Goal: Transaction & Acquisition: Purchase product/service

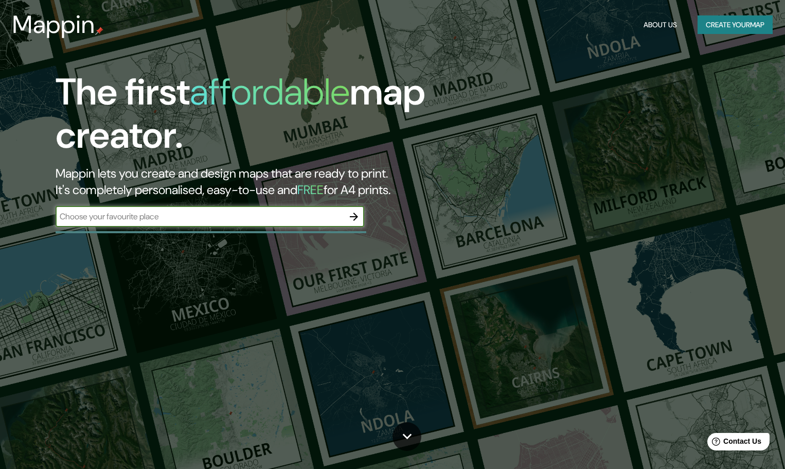
click at [189, 221] on input "text" at bounding box center [200, 217] width 288 height 12
type input "hidalgo"
click at [356, 216] on icon "button" at bounding box center [354, 217] width 8 height 8
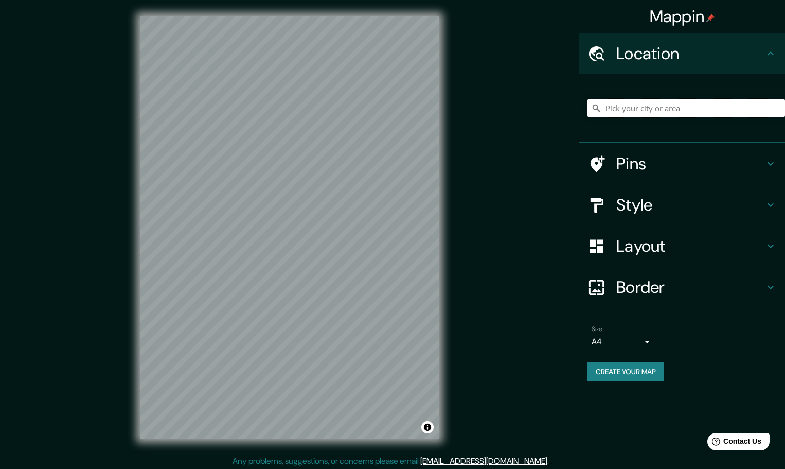
click at [626, 116] on input "Pick your city or area" at bounding box center [687, 108] width 198 height 19
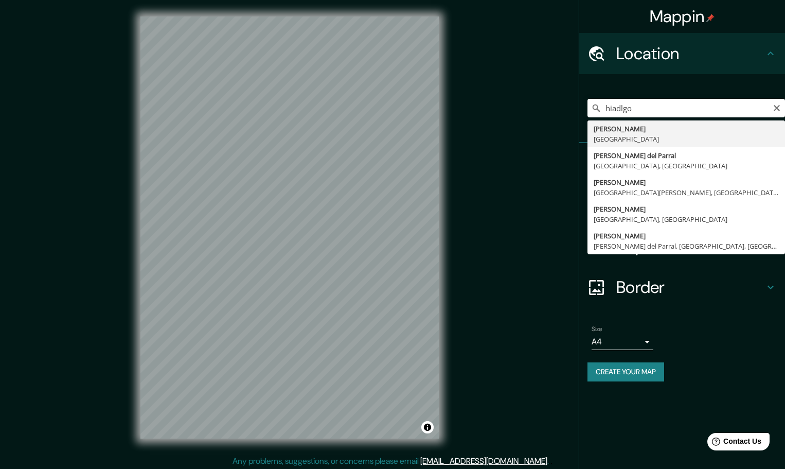
type input "[GEOGRAPHIC_DATA], [GEOGRAPHIC_DATA]"
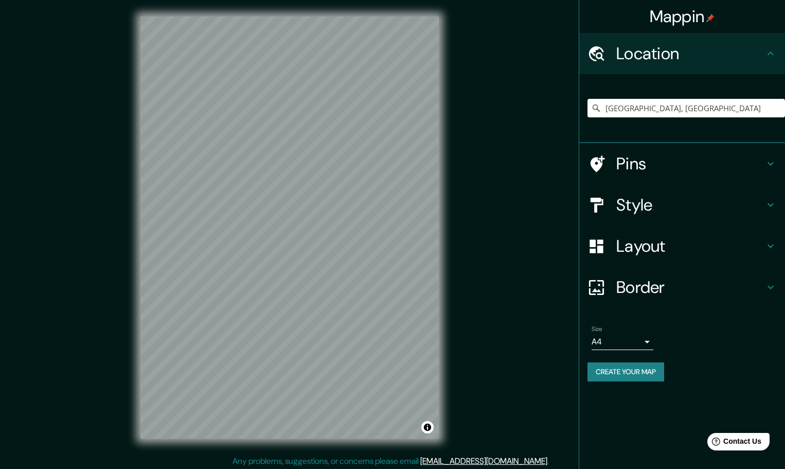
click at [701, 191] on div "Style" at bounding box center [683, 204] width 206 height 41
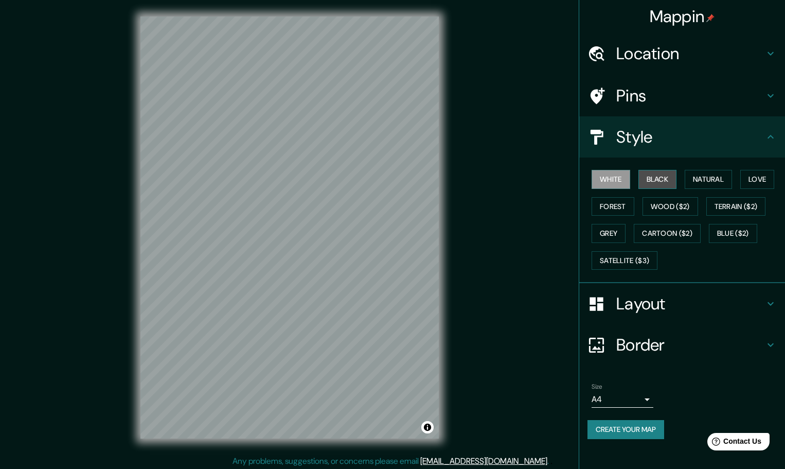
click at [658, 182] on button "Black" at bounding box center [658, 179] width 39 height 19
click at [710, 180] on button "Natural" at bounding box center [708, 179] width 47 height 19
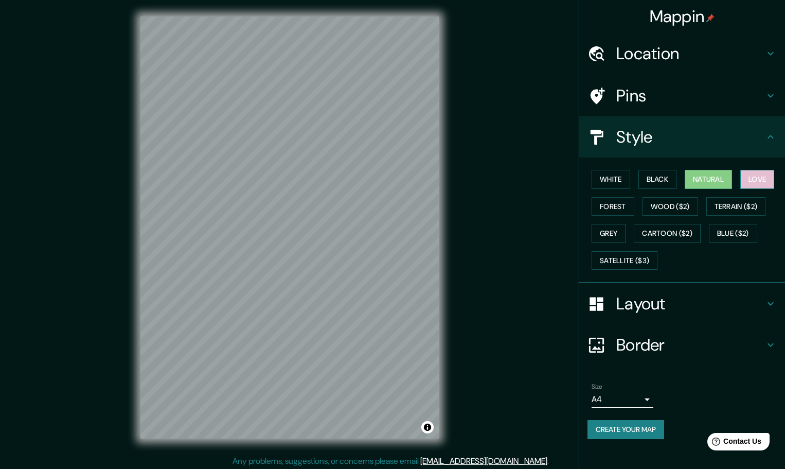
click at [753, 181] on button "Love" at bounding box center [758, 179] width 34 height 19
click at [623, 204] on button "Forest" at bounding box center [613, 206] width 43 height 19
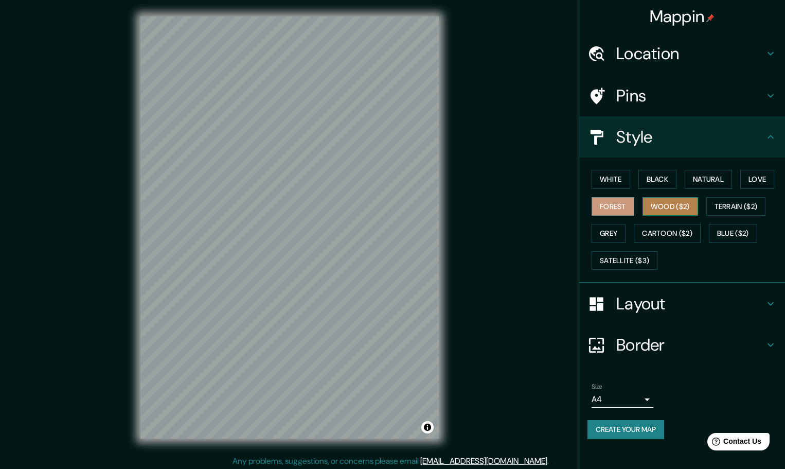
click at [685, 206] on button "Wood ($2)" at bounding box center [671, 206] width 56 height 19
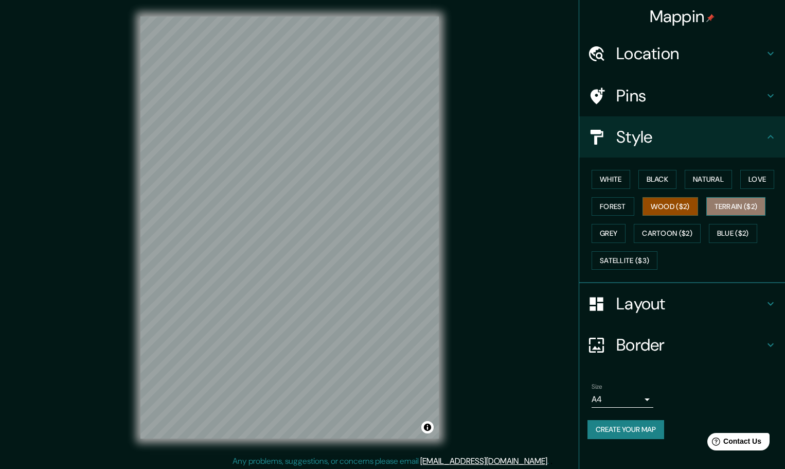
click at [746, 214] on button "Terrain ($2)" at bounding box center [737, 206] width 60 height 19
click at [744, 236] on button "Blue ($2)" at bounding box center [733, 233] width 48 height 19
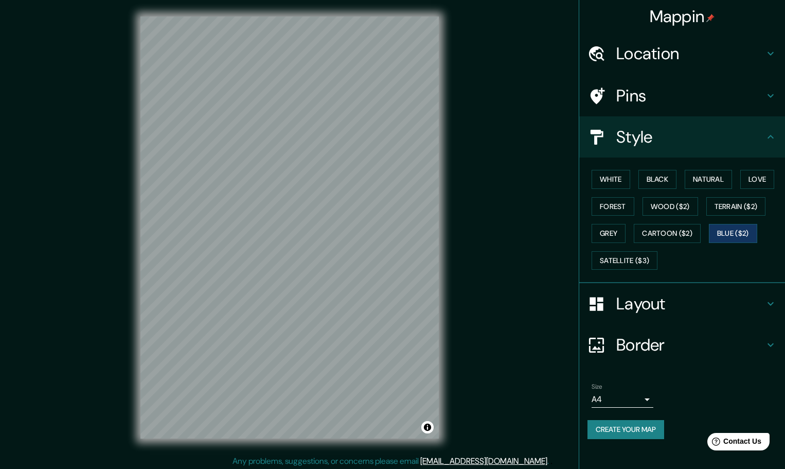
click at [703, 210] on div "White Black Natural Love Forest Wood ($2) Terrain ($2) Grey Cartoon ($2) Blue (…" at bounding box center [687, 220] width 198 height 108
click at [692, 206] on button "Wood ($2)" at bounding box center [671, 206] width 56 height 19
click at [670, 236] on button "Cartoon ($2)" at bounding box center [667, 233] width 67 height 19
click at [634, 260] on button "Satellite ($3)" at bounding box center [625, 260] width 66 height 19
click at [621, 228] on button "Grey" at bounding box center [609, 233] width 34 height 19
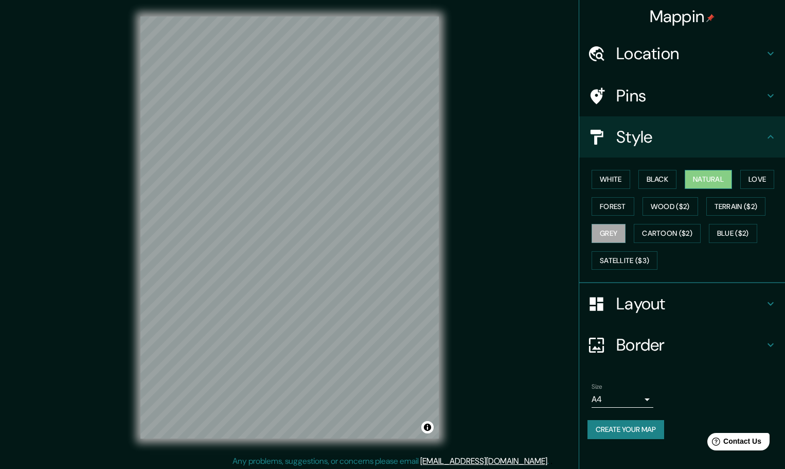
click at [729, 176] on button "Natural" at bounding box center [708, 179] width 47 height 19
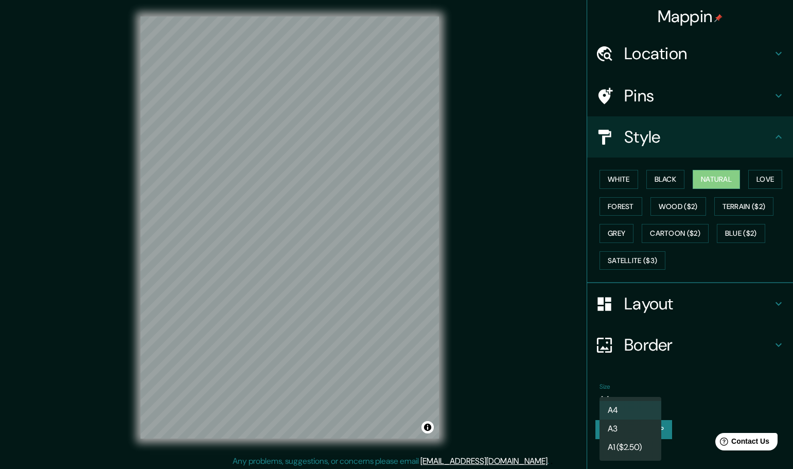
click at [630, 396] on body "Mappin Location Hidalgo, México Pins Style White Black Natural Love Forest Wood…" at bounding box center [396, 234] width 793 height 469
click at [629, 426] on li "A3" at bounding box center [631, 429] width 62 height 19
click at [647, 398] on body "Mappin Location Hidalgo, México Pins Style White Black Natural Love Forest Wood…" at bounding box center [396, 234] width 793 height 469
click at [634, 404] on li "A4" at bounding box center [631, 410] width 62 height 19
type input "single"
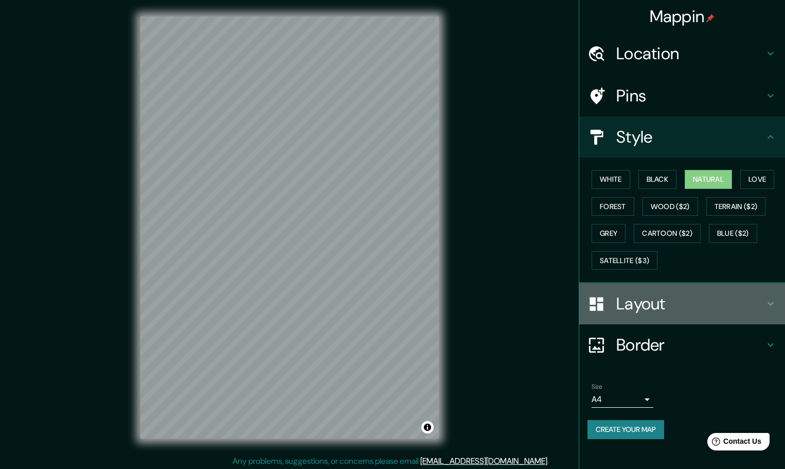
click at [676, 303] on h4 "Layout" at bounding box center [691, 303] width 148 height 21
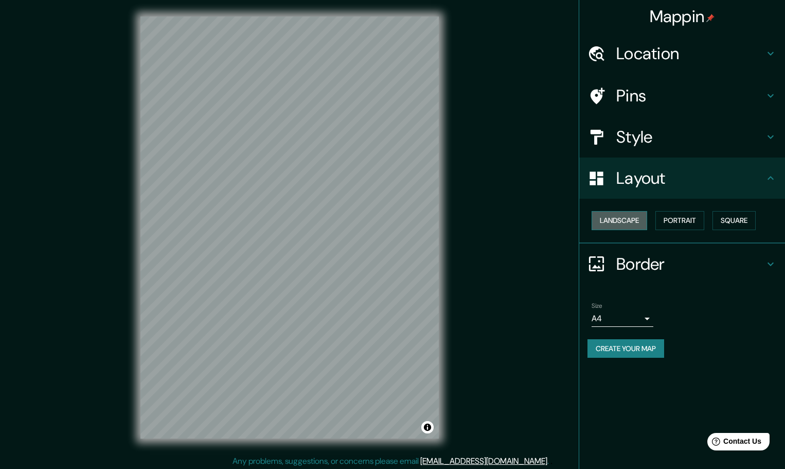
click at [638, 220] on button "Landscape" at bounding box center [620, 220] width 56 height 19
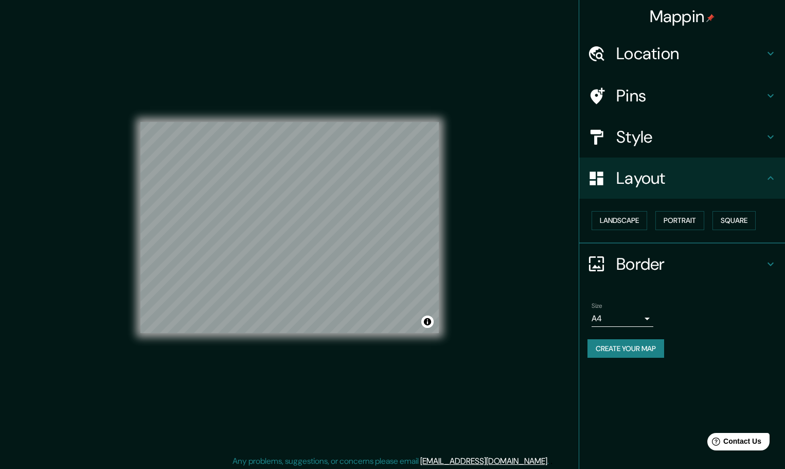
click at [655, 97] on h4 "Pins" at bounding box center [691, 95] width 148 height 21
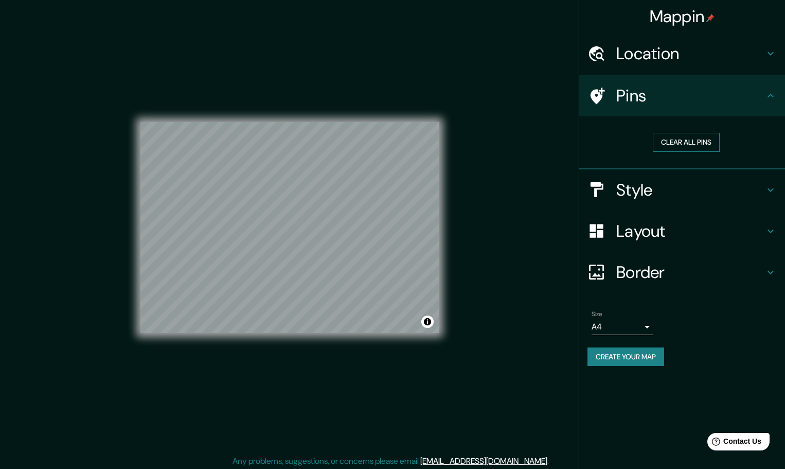
click at [665, 142] on button "Clear all pins" at bounding box center [686, 142] width 67 height 19
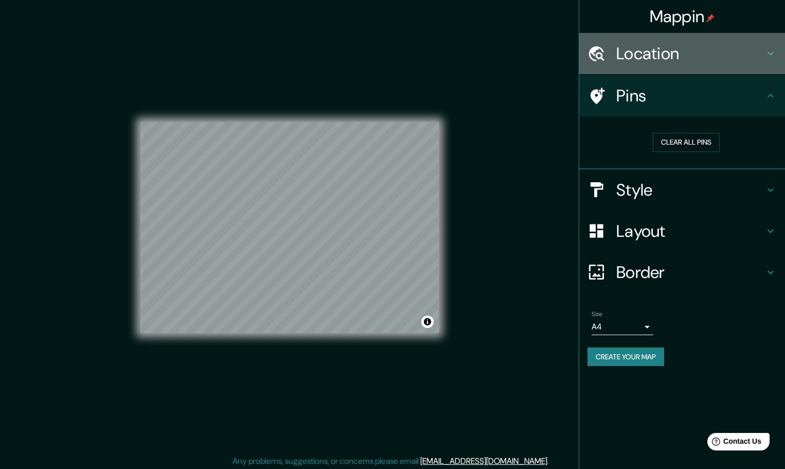
click at [654, 45] on h4 "Location" at bounding box center [691, 53] width 148 height 21
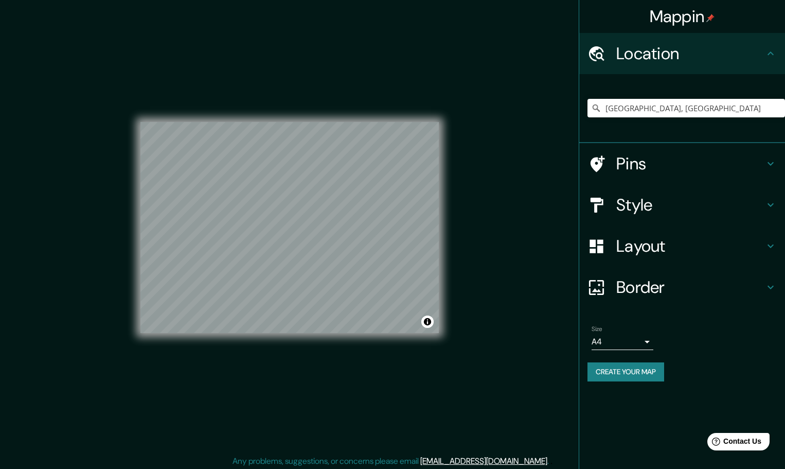
click at [654, 45] on h4 "Location" at bounding box center [691, 53] width 148 height 21
click at [632, 374] on button "Create your map" at bounding box center [626, 371] width 77 height 19
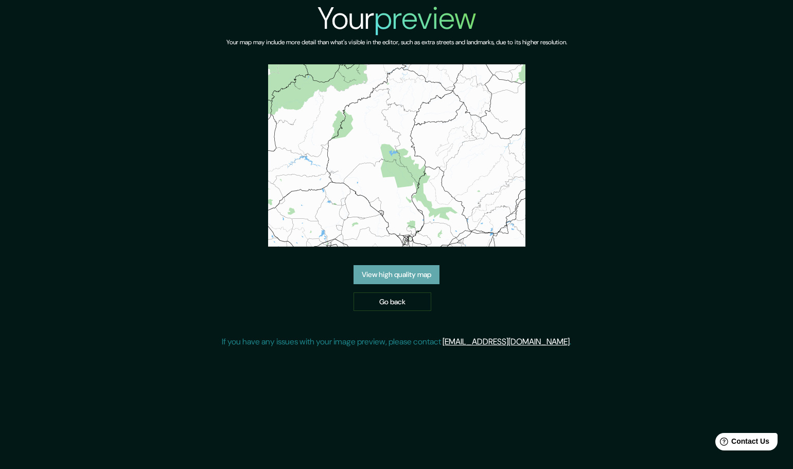
click at [408, 280] on link "View high quality map" at bounding box center [397, 274] width 86 height 19
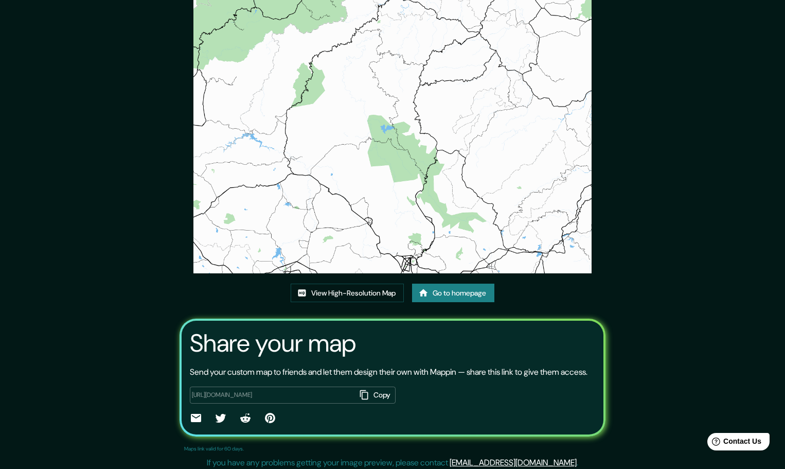
scroll to position [70, 0]
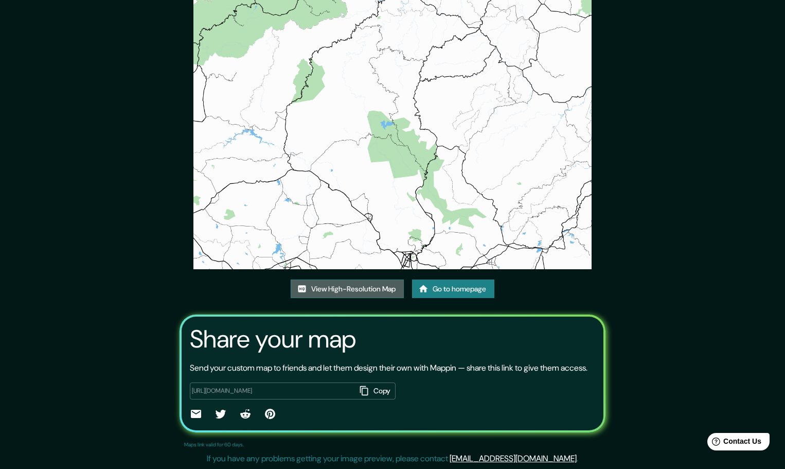
click at [379, 283] on link "View High-Resolution Map" at bounding box center [347, 289] width 113 height 19
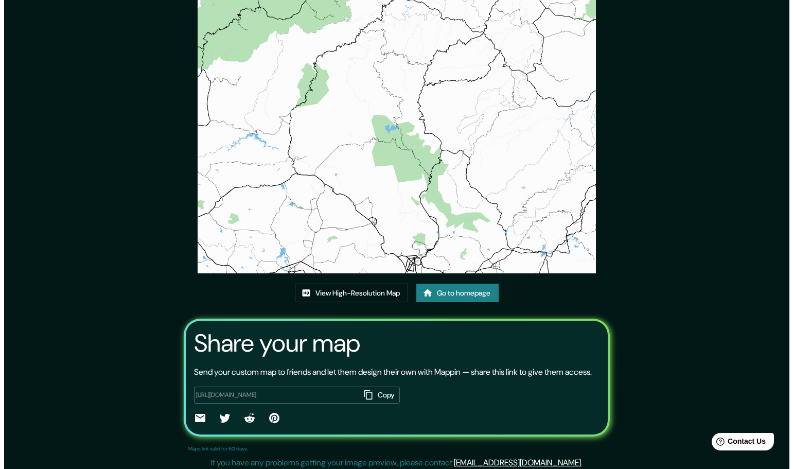
scroll to position [0, 0]
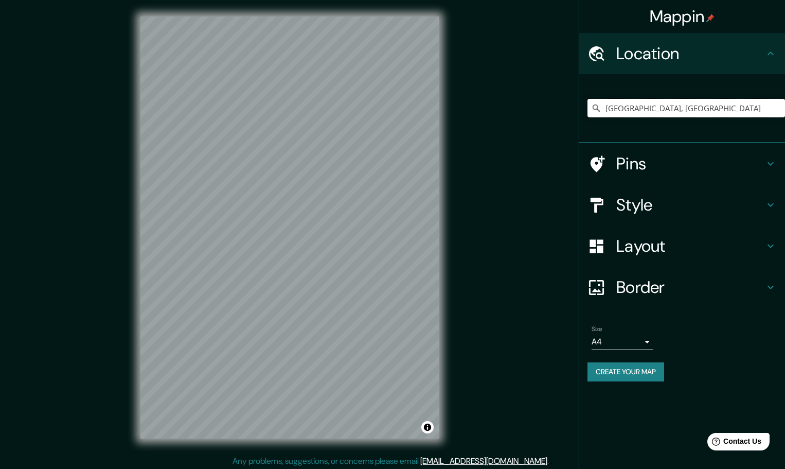
click at [645, 110] on input "[GEOGRAPHIC_DATA], [GEOGRAPHIC_DATA]" at bounding box center [687, 108] width 198 height 19
click at [645, 111] on input "[GEOGRAPHIC_DATA], [GEOGRAPHIC_DATA]" at bounding box center [687, 108] width 198 height 19
click at [645, 111] on input "Hidalgo, México" at bounding box center [687, 108] width 198 height 19
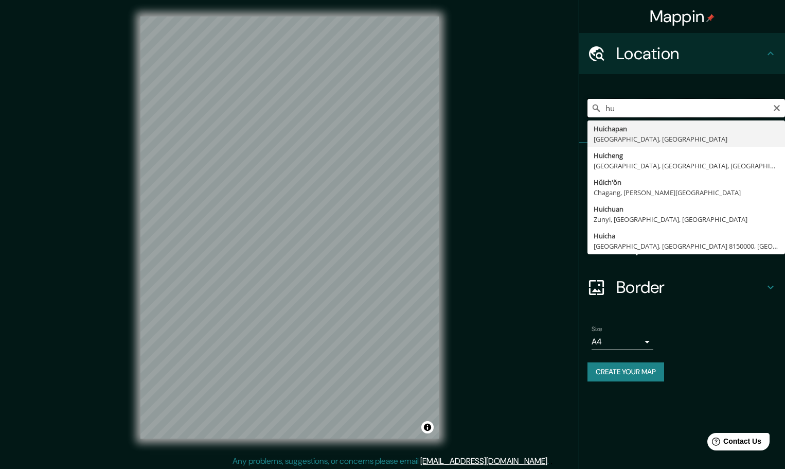
type input "h"
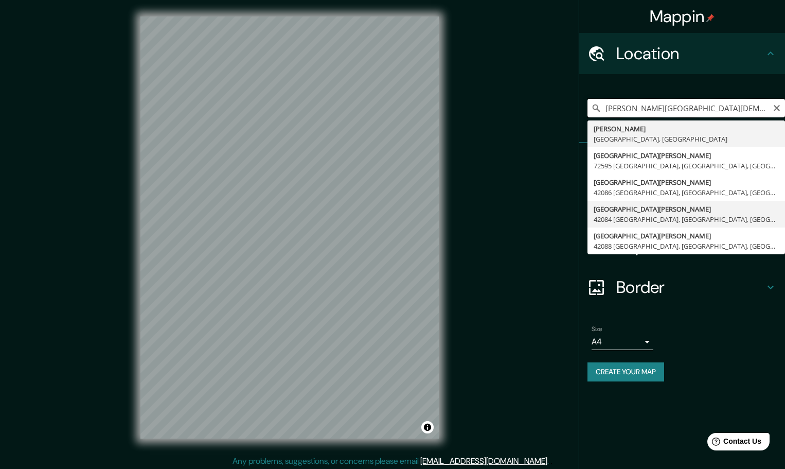
scroll to position [3, 0]
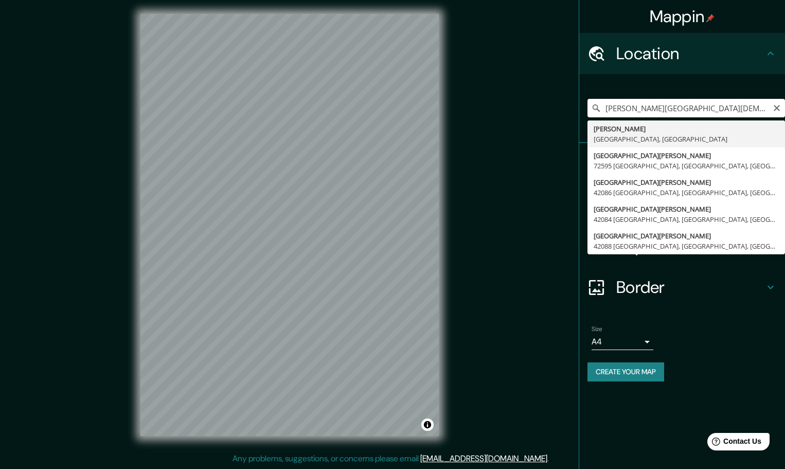
drag, startPoint x: 636, startPoint y: 112, endPoint x: 581, endPoint y: 115, distance: 54.7
click at [582, 115] on div "valle del mezquital Valle De Bravo 72310 Puebla, Puebla, México Calle Valle Del…" at bounding box center [683, 108] width 206 height 69
type input "Huichapan, Hidalgo, México"
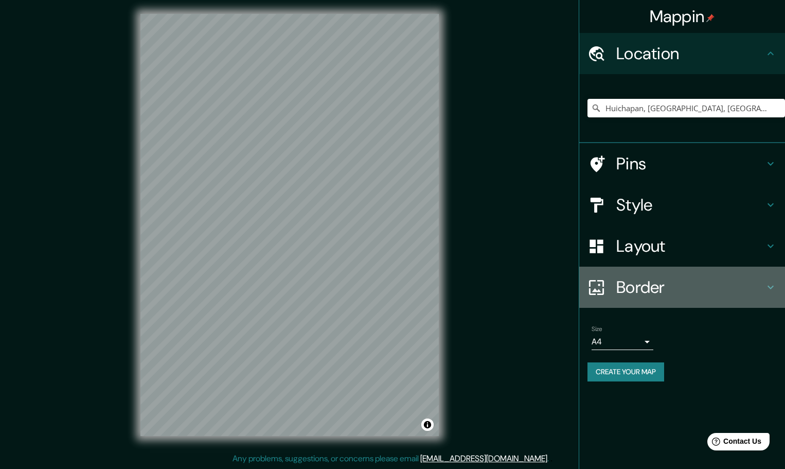
click at [598, 272] on div "Border" at bounding box center [683, 287] width 206 height 41
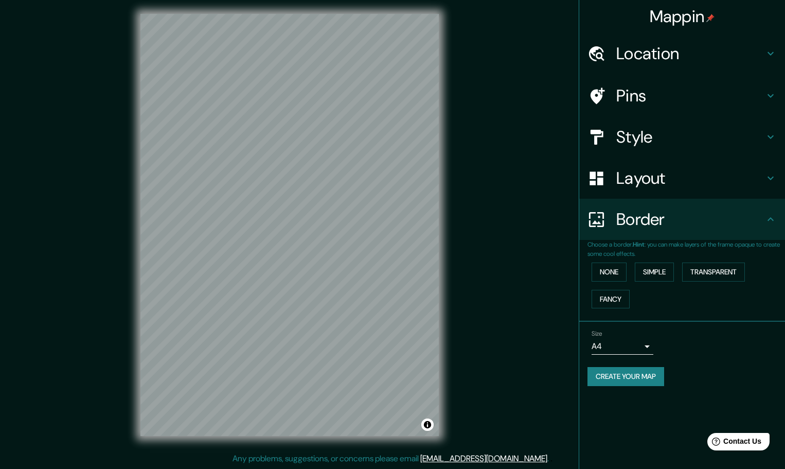
click at [685, 134] on h4 "Style" at bounding box center [691, 137] width 148 height 21
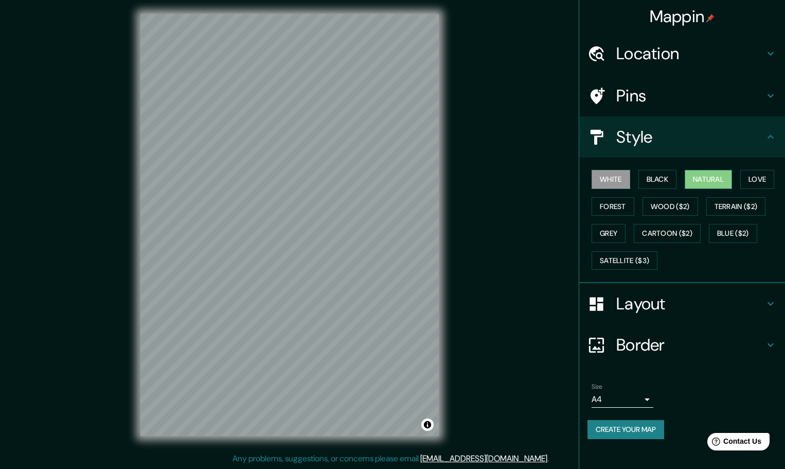
click at [704, 178] on button "Natural" at bounding box center [708, 179] width 47 height 19
click at [684, 212] on button "Wood ($2)" at bounding box center [671, 206] width 56 height 19
click at [711, 186] on button "Natural" at bounding box center [708, 179] width 47 height 19
click at [772, 181] on button "Love" at bounding box center [758, 179] width 34 height 19
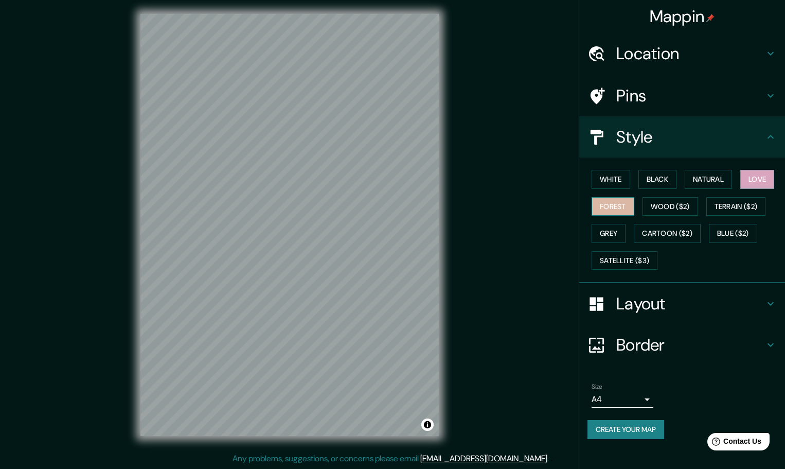
click at [625, 205] on button "Forest" at bounding box center [613, 206] width 43 height 19
click at [686, 206] on button "Wood ($2)" at bounding box center [671, 206] width 56 height 19
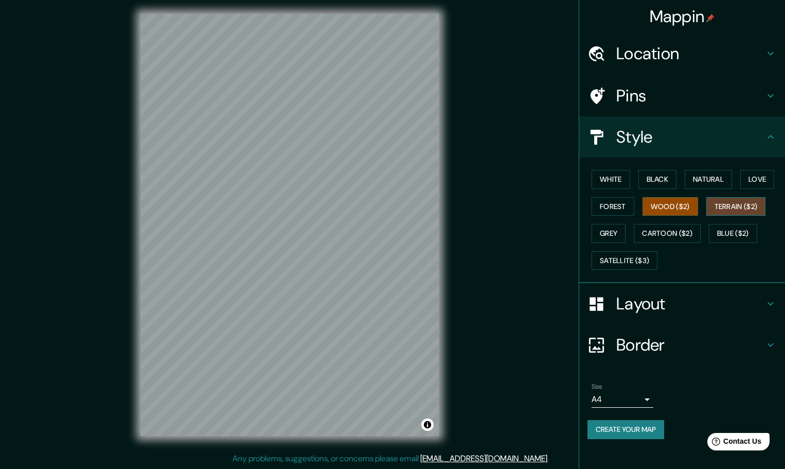
click at [740, 210] on button "Terrain ($2)" at bounding box center [737, 206] width 60 height 19
drag, startPoint x: 736, startPoint y: 236, endPoint x: 739, endPoint y: 255, distance: 19.4
click at [739, 255] on div "White Black Natural Love Forest Wood ($2) Terrain ($2) Grey Cartoon ($2) Blue (…" at bounding box center [687, 220] width 198 height 108
click at [739, 240] on button "Blue ($2)" at bounding box center [733, 233] width 48 height 19
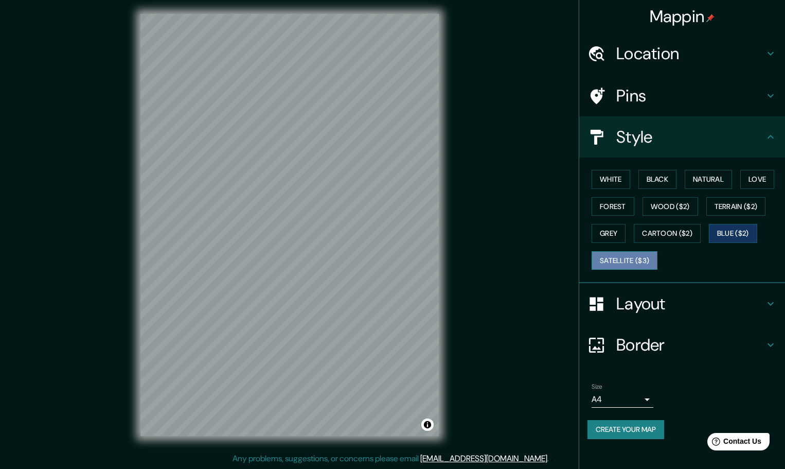
drag, startPoint x: 636, startPoint y: 257, endPoint x: 642, endPoint y: 252, distance: 8.4
click at [638, 256] on button "Satellite ($3)" at bounding box center [625, 260] width 66 height 19
click at [725, 183] on button "Natural" at bounding box center [708, 179] width 47 height 19
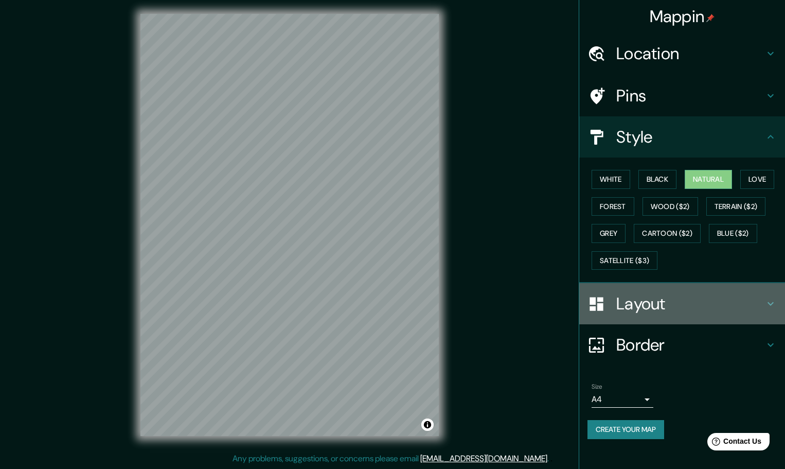
click at [670, 298] on h4 "Layout" at bounding box center [691, 303] width 148 height 21
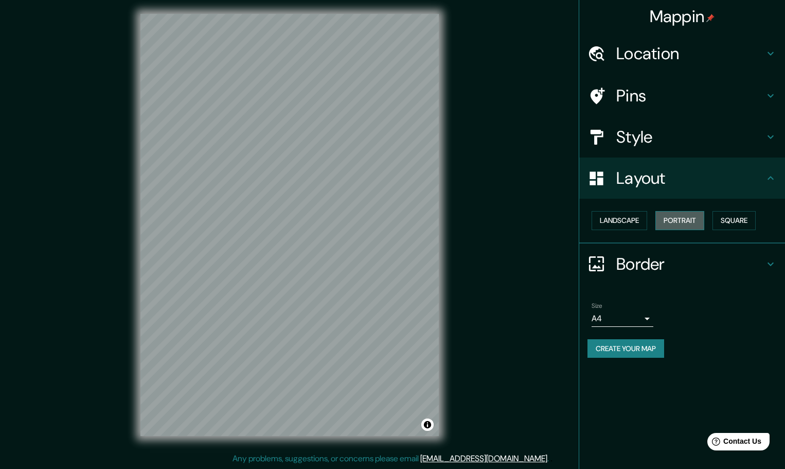
click at [684, 218] on button "Portrait" at bounding box center [680, 220] width 49 height 19
click at [624, 218] on button "Landscape" at bounding box center [620, 220] width 56 height 19
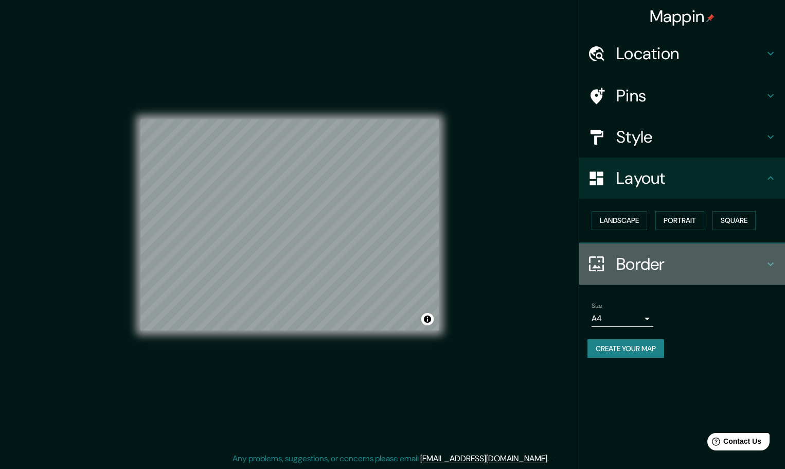
click at [660, 274] on h4 "Border" at bounding box center [691, 264] width 148 height 21
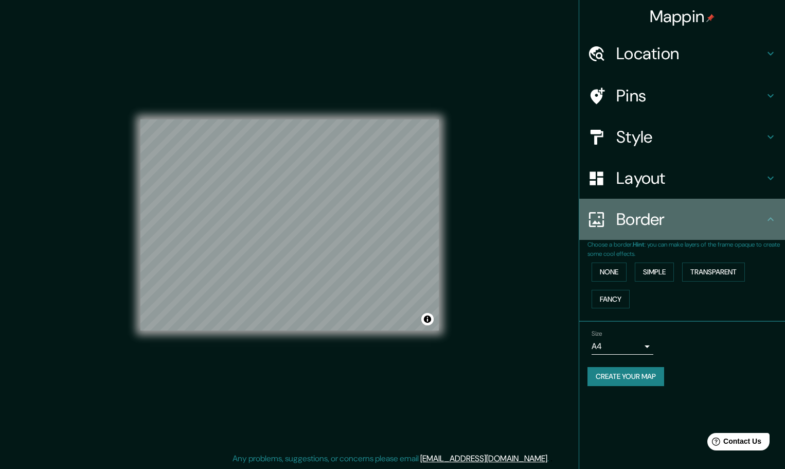
click at [667, 232] on div "Border" at bounding box center [683, 219] width 206 height 41
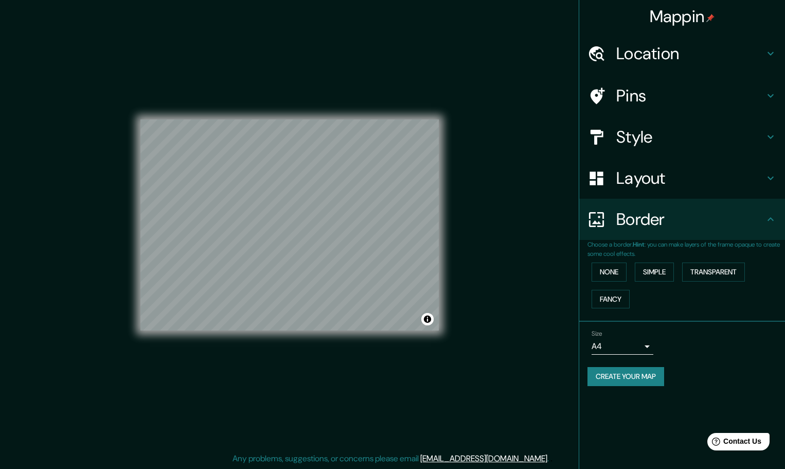
click at [668, 51] on h4 "Location" at bounding box center [691, 53] width 148 height 21
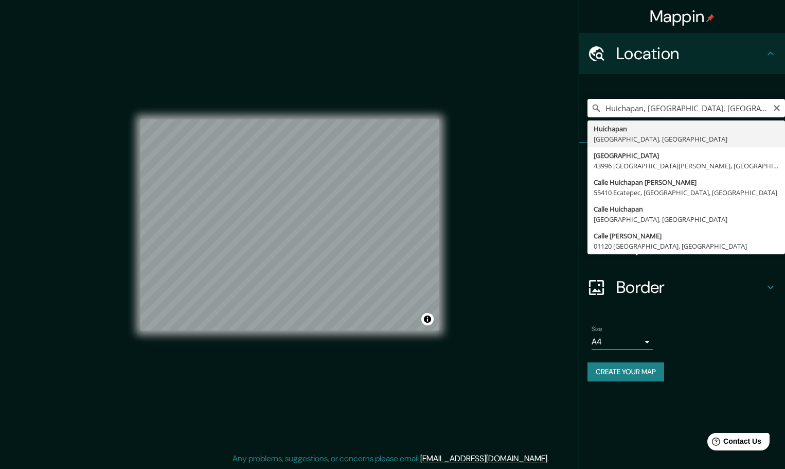
click at [729, 105] on input "Huichapan, [GEOGRAPHIC_DATA], [GEOGRAPHIC_DATA]" at bounding box center [687, 108] width 198 height 19
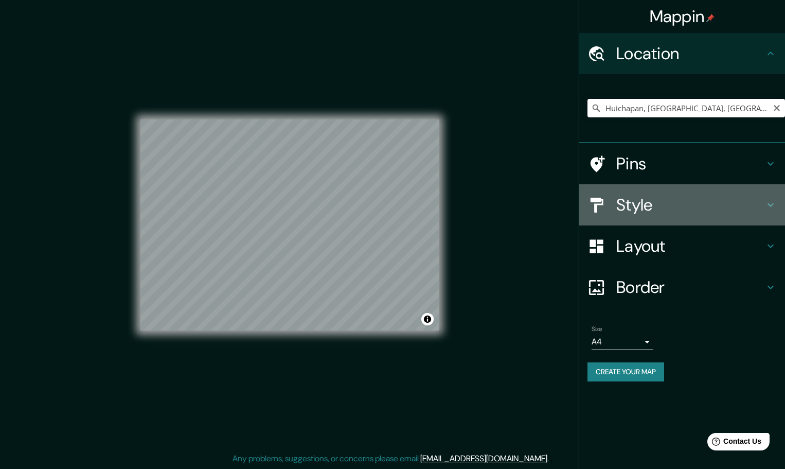
click at [691, 200] on h4 "Style" at bounding box center [691, 205] width 148 height 21
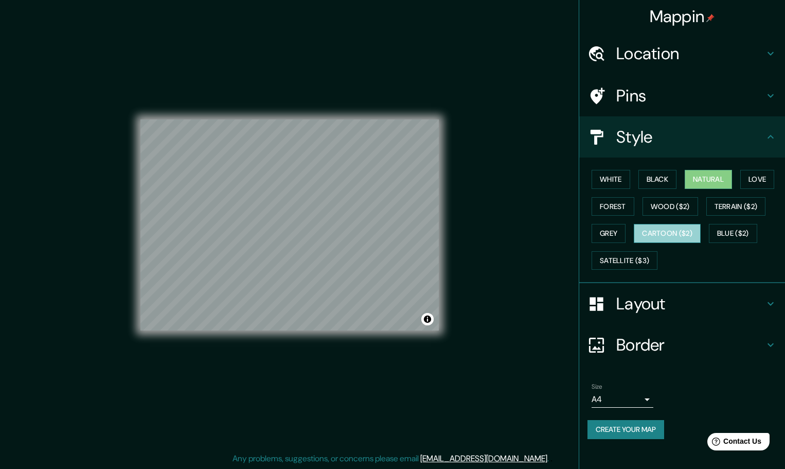
click at [670, 236] on button "Cartoon ($2)" at bounding box center [667, 233] width 67 height 19
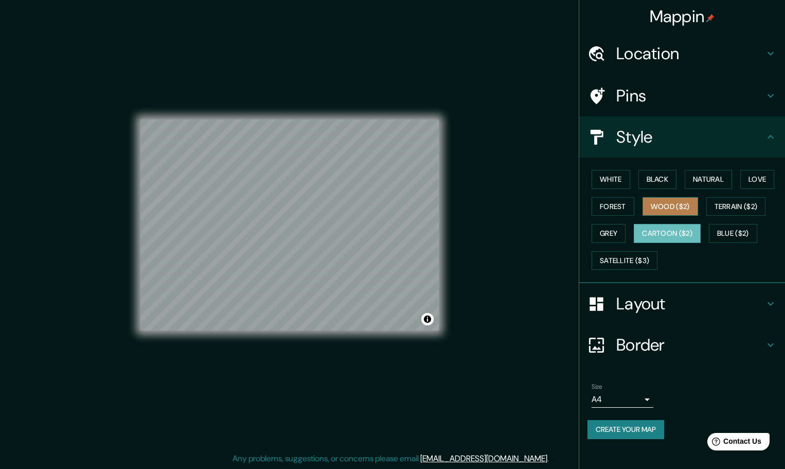
click at [675, 207] on button "Wood ($2)" at bounding box center [671, 206] width 56 height 19
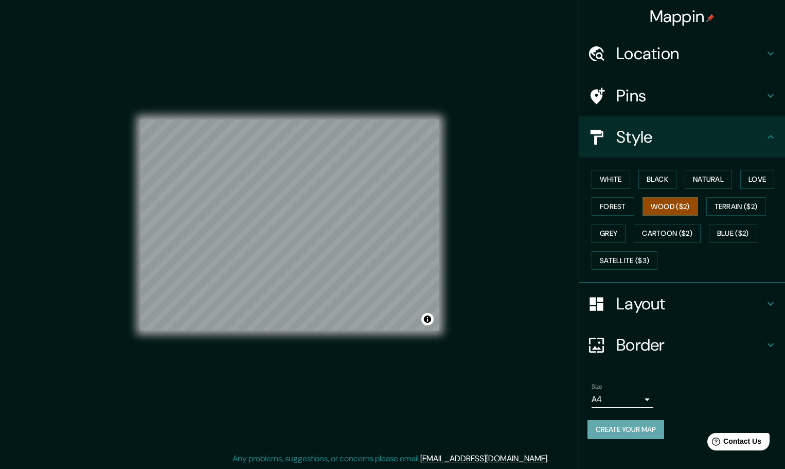
click at [633, 424] on button "Create your map" at bounding box center [626, 429] width 77 height 19
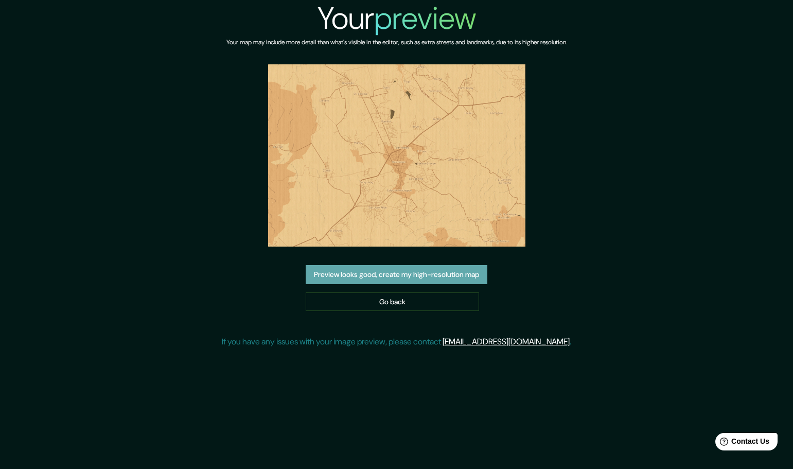
click at [394, 272] on button "Preview looks good, create my high-resolution map" at bounding box center [397, 274] width 182 height 19
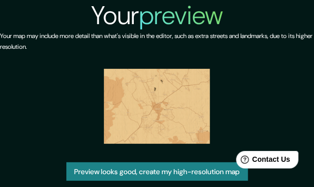
click at [167, 86] on img at bounding box center [157, 106] width 106 height 75
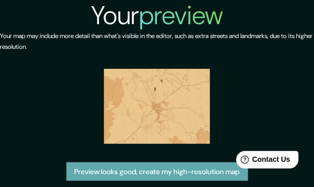
click at [155, 166] on button "Preview looks good, create my high-resolution map" at bounding box center [157, 172] width 182 height 19
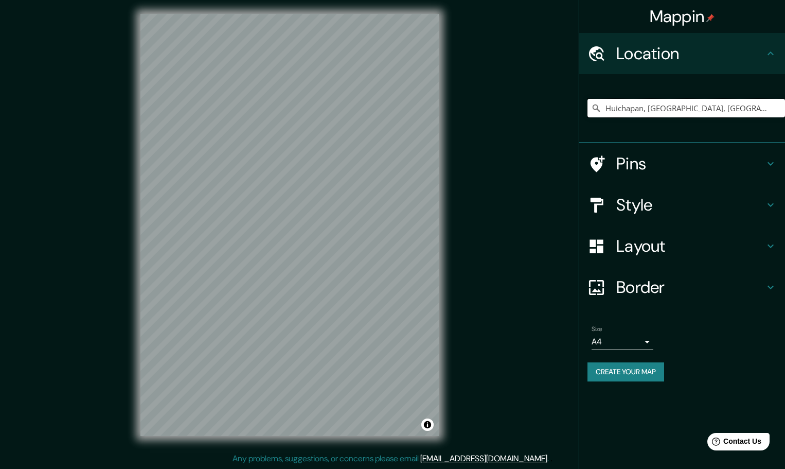
click at [617, 100] on input "Huichapan, [GEOGRAPHIC_DATA], [GEOGRAPHIC_DATA]" at bounding box center [687, 108] width 198 height 19
click at [740, 108] on input "Huichapan, [GEOGRAPHIC_DATA], [GEOGRAPHIC_DATA]" at bounding box center [687, 108] width 198 height 19
click at [720, 104] on input "Huichapan, [GEOGRAPHIC_DATA], [GEOGRAPHIC_DATA]" at bounding box center [687, 108] width 198 height 19
click at [684, 113] on input "Huichapan, [GEOGRAPHIC_DATA], [GEOGRAPHIC_DATA]" at bounding box center [687, 108] width 198 height 19
drag, startPoint x: 714, startPoint y: 110, endPoint x: 637, endPoint y: 116, distance: 77.5
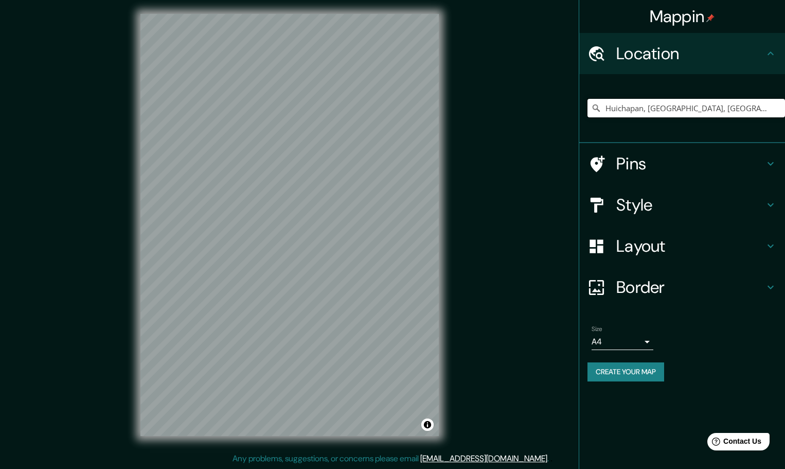
click at [644, 113] on input "Huichapan, [GEOGRAPHIC_DATA], [GEOGRAPHIC_DATA]" at bounding box center [687, 108] width 198 height 19
click at [639, 190] on div "Style" at bounding box center [683, 204] width 206 height 41
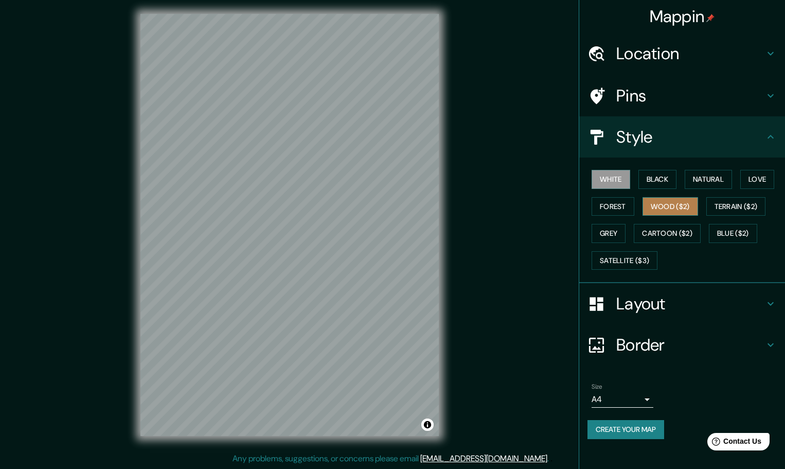
click at [670, 211] on button "Wood ($2)" at bounding box center [671, 206] width 56 height 19
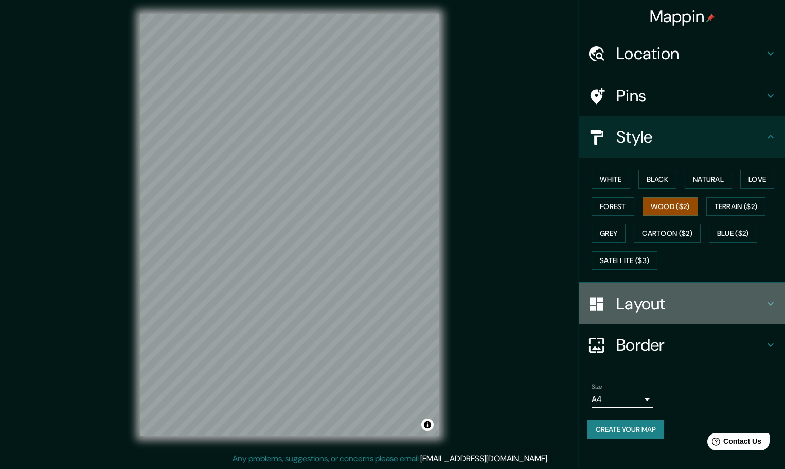
click at [643, 300] on h4 "Layout" at bounding box center [691, 303] width 148 height 21
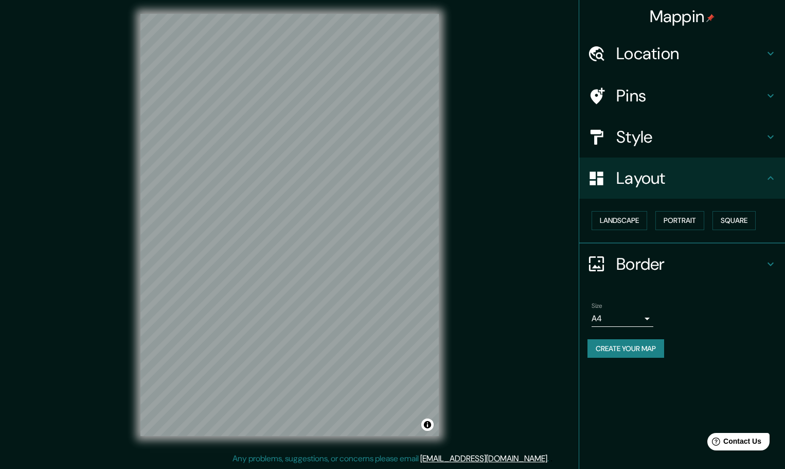
click at [629, 211] on div "Landscape [GEOGRAPHIC_DATA]" at bounding box center [687, 220] width 198 height 27
click at [629, 219] on button "Landscape" at bounding box center [620, 220] width 56 height 19
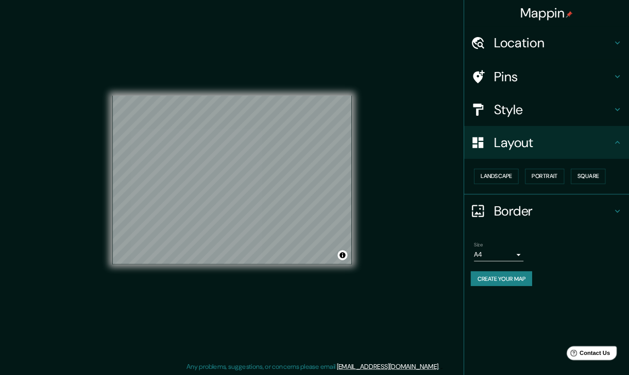
scroll to position [3, 0]
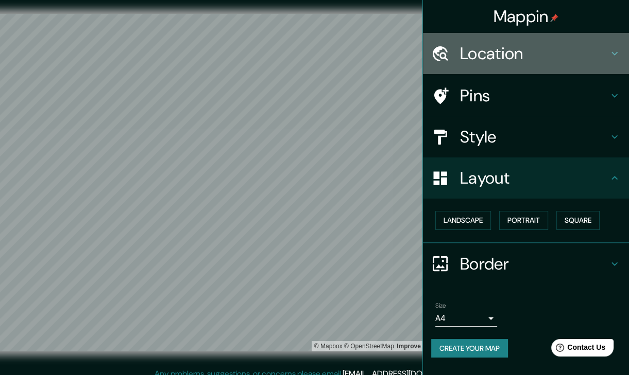
click at [461, 49] on h4 "Location" at bounding box center [534, 53] width 148 height 21
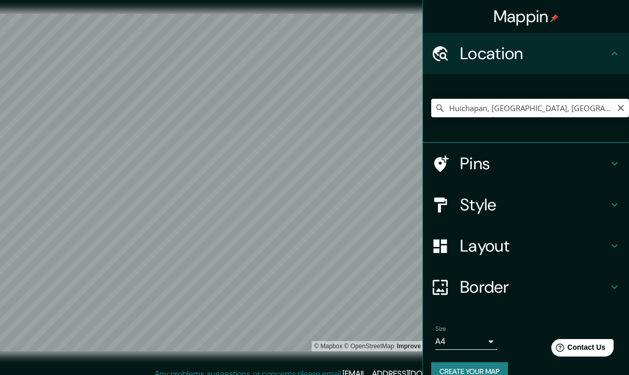
click at [452, 109] on input "Huichapan, [GEOGRAPHIC_DATA], [GEOGRAPHIC_DATA]" at bounding box center [530, 108] width 198 height 19
paste input "[PERSON_NAME], Sta [PERSON_NAME], 42400 Huichapan, Hgo."
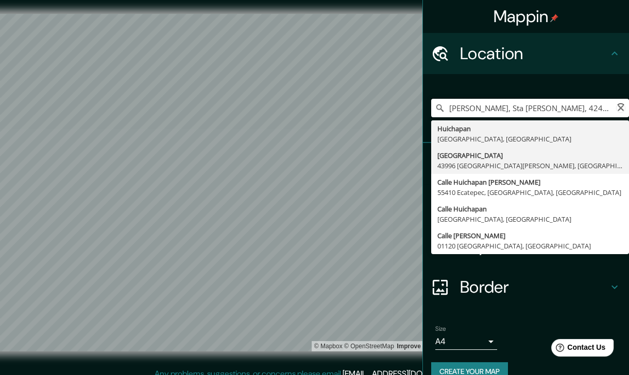
scroll to position [0, 37]
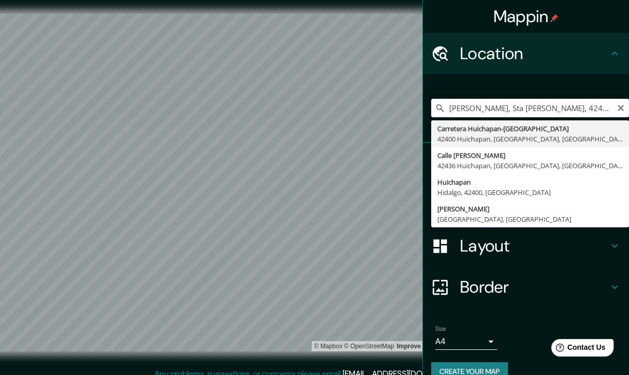
type input "Carretera Huichapan-[GEOGRAPHIC_DATA], [GEOGRAPHIC_DATA], [GEOGRAPHIC_DATA], [G…"
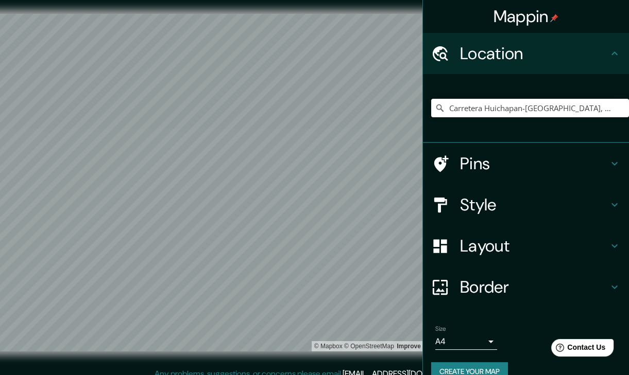
scroll to position [0, 0]
click at [514, 204] on h4 "Style" at bounding box center [534, 205] width 148 height 21
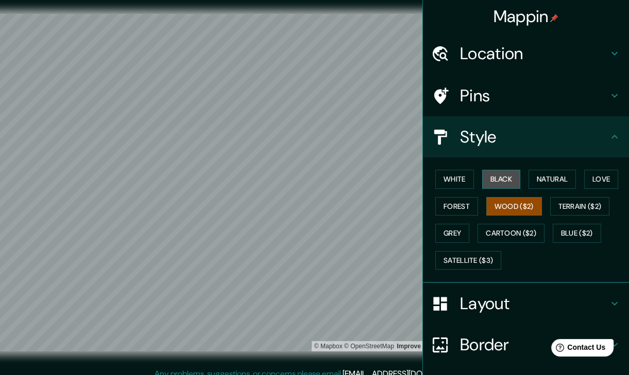
click at [494, 183] on button "Black" at bounding box center [501, 179] width 39 height 19
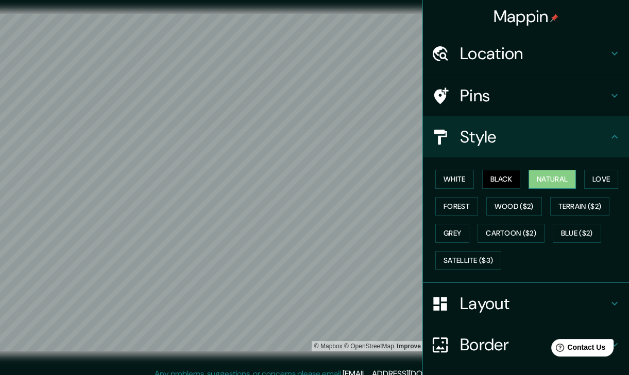
click at [547, 167] on div "White Black Natural Love Forest Wood ($2) Terrain ($2) Grey Cartoon ($2) Blue (…" at bounding box center [530, 220] width 198 height 108
click at [545, 174] on button "Natural" at bounding box center [551, 179] width 47 height 19
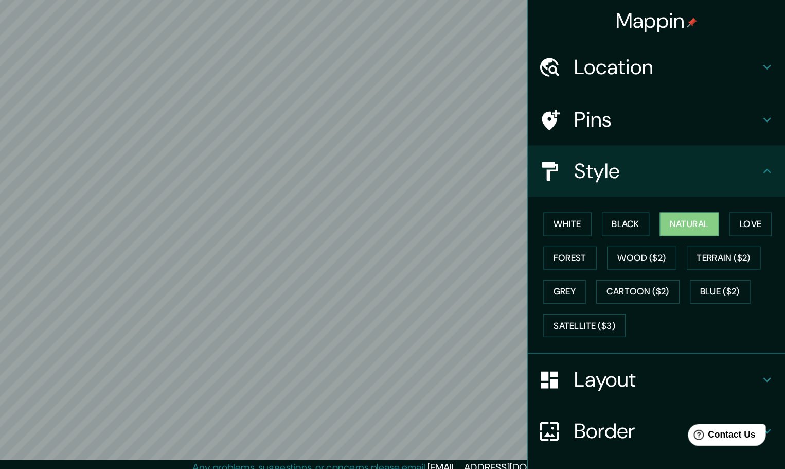
scroll to position [3, 0]
